Goal: Task Accomplishment & Management: Use online tool/utility

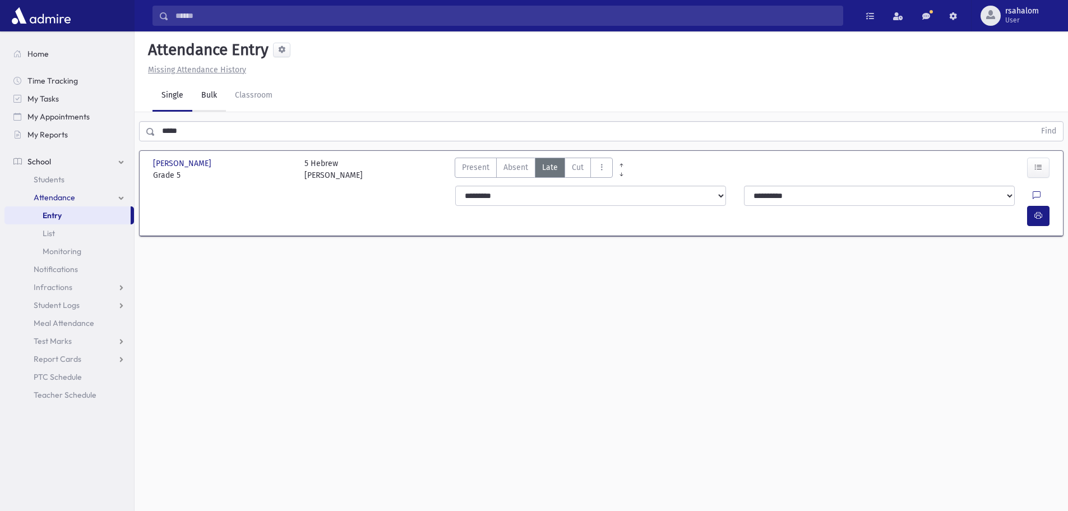
click at [200, 100] on link "Bulk" at bounding box center [209, 95] width 34 height 31
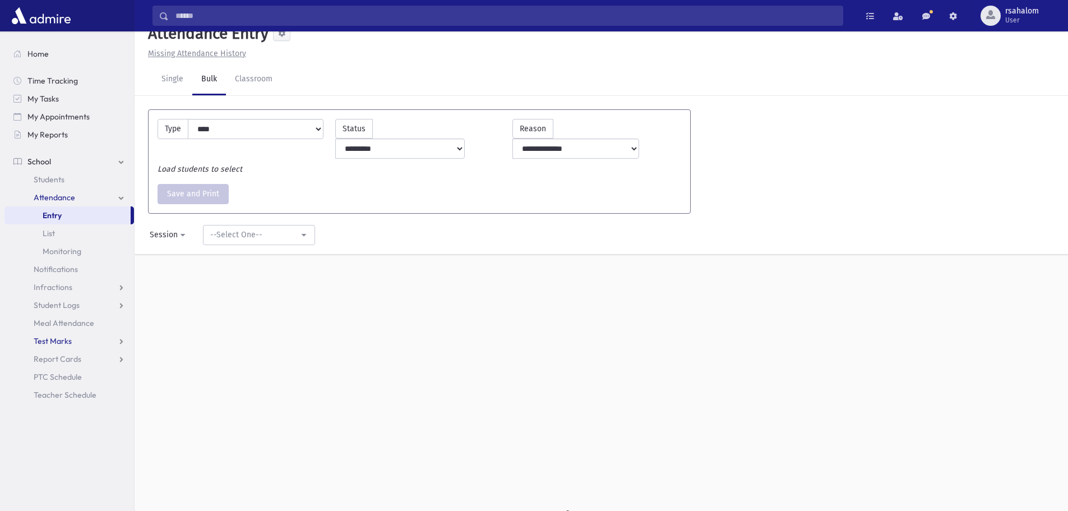
scroll to position [25, 0]
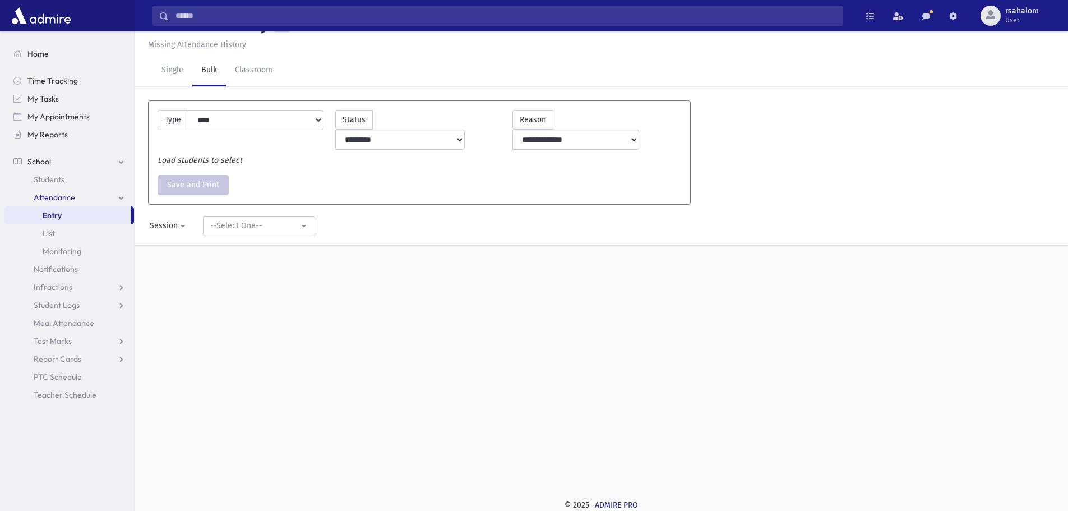
click at [104, 194] on link "Attendance" at bounding box center [69, 197] width 130 height 18
click at [104, 196] on link "Attendance" at bounding box center [69, 197] width 130 height 18
click at [90, 255] on link "Monitoring" at bounding box center [69, 251] width 130 height 18
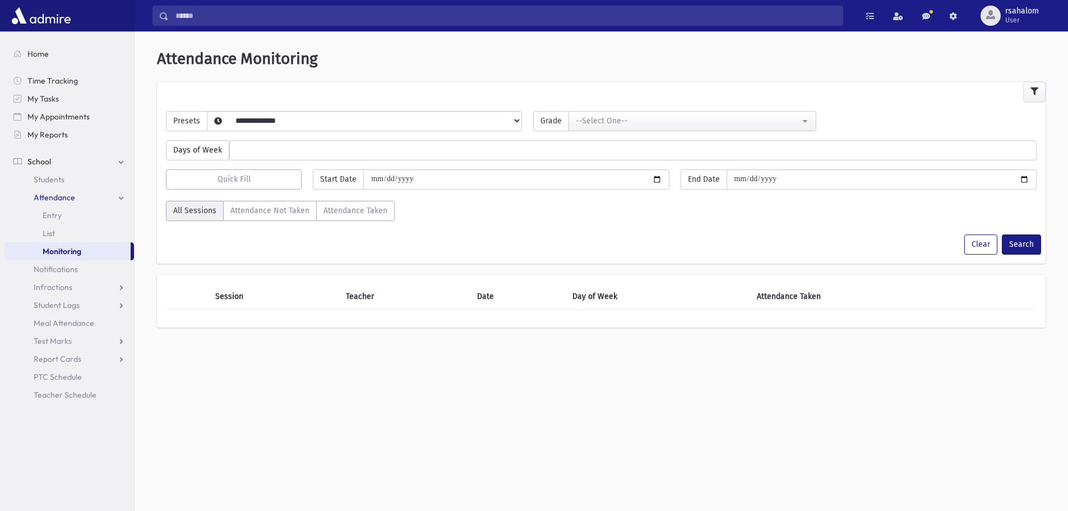
select select
click at [68, 233] on link "List" at bounding box center [69, 233] width 130 height 18
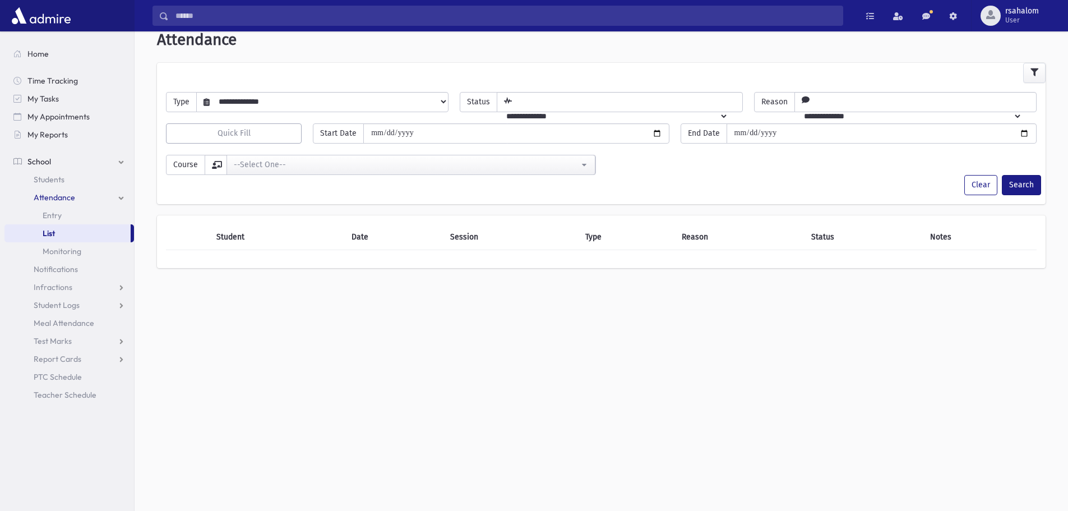
scroll to position [30, 0]
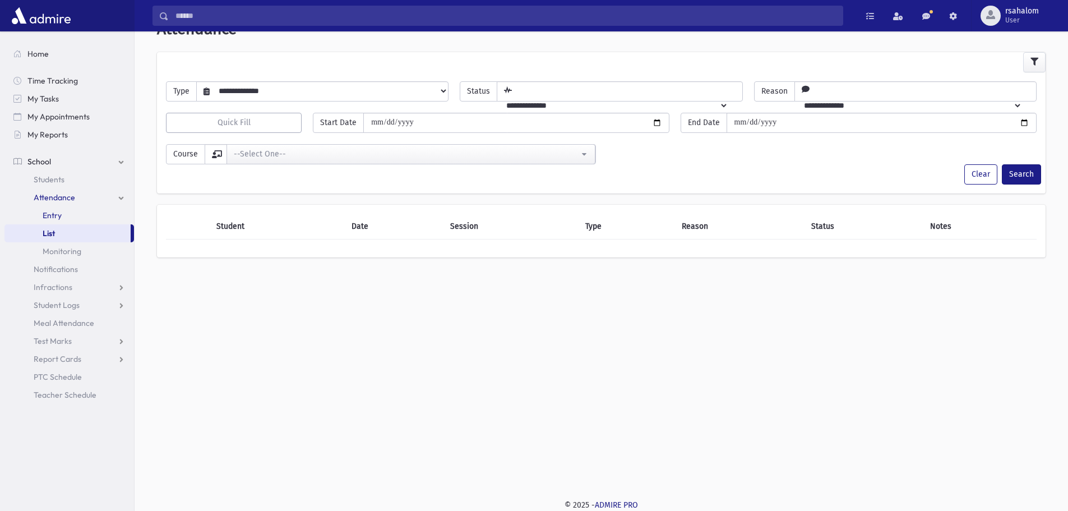
click at [52, 216] on span "Entry" at bounding box center [52, 215] width 19 height 10
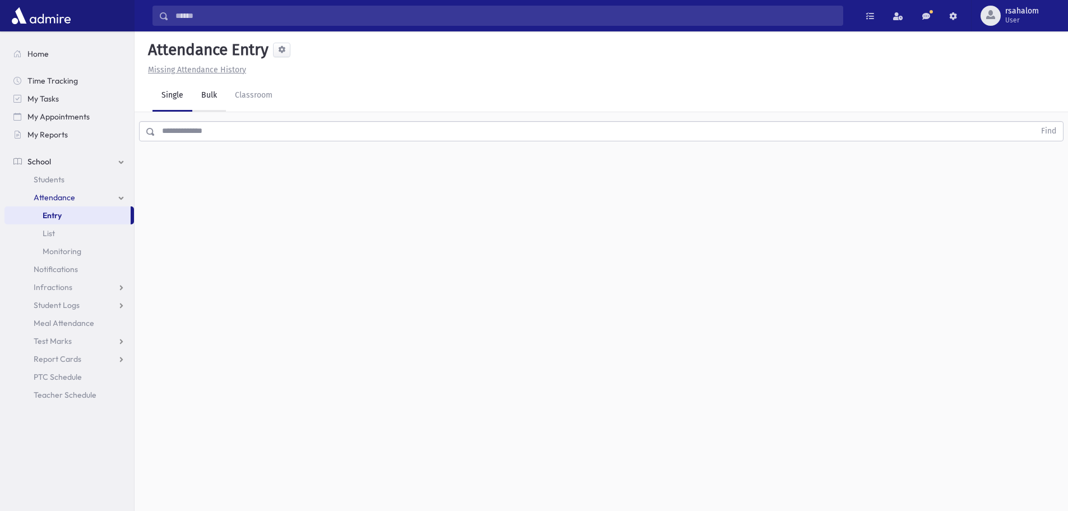
click at [223, 91] on link "Bulk" at bounding box center [209, 95] width 34 height 31
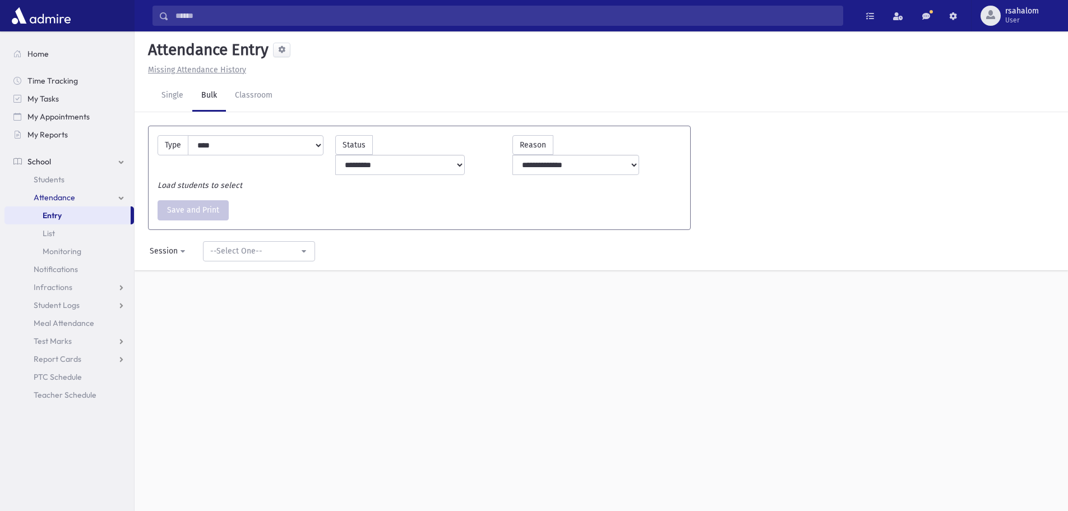
drag, startPoint x: 179, startPoint y: 164, endPoint x: 489, endPoint y: 411, distance: 396.1
click at [489, 411] on div "**********" at bounding box center [602, 270] width 934 height 479
